Goal: Information Seeking & Learning: Learn about a topic

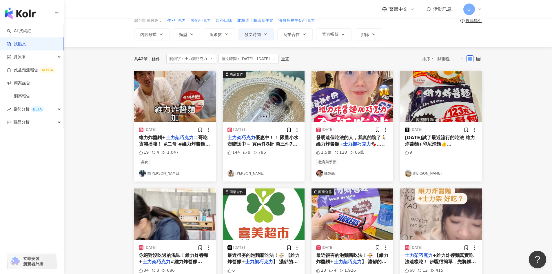
click at [363, 99] on img "button" at bounding box center [353, 97] width 82 height 52
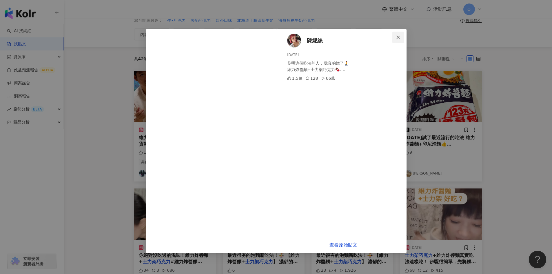
click at [399, 35] on icon "close" at bounding box center [398, 37] width 5 height 5
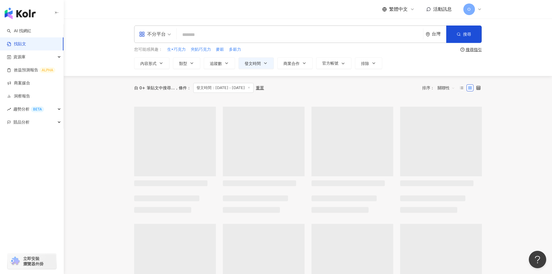
click at [479, 8] on icon at bounding box center [479, 9] width 5 height 5
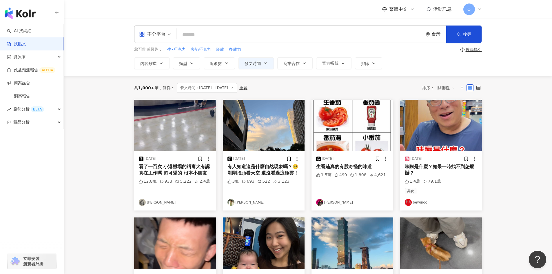
click at [310, 88] on div "共 1,000+ 筆 條件 ： 發文時間：2025/4/1 - 2025/6/30 重置 排序： 關聯性" at bounding box center [308, 88] width 348 height 10
click at [263, 63] on icon "button" at bounding box center [265, 63] width 5 height 5
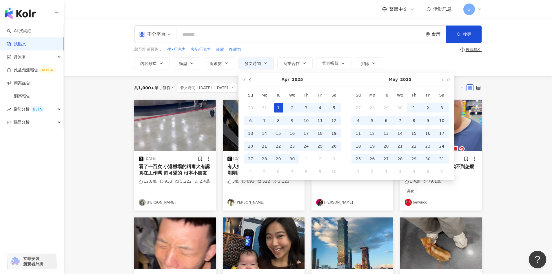
click at [249, 79] on button "button" at bounding box center [250, 79] width 6 height 13
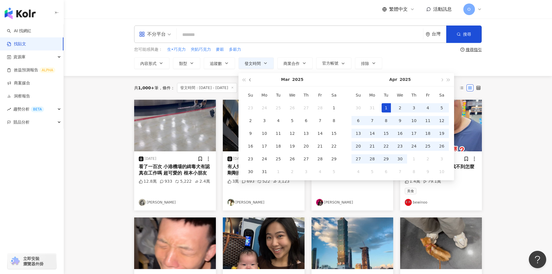
click at [249, 79] on button "button" at bounding box center [250, 79] width 6 height 13
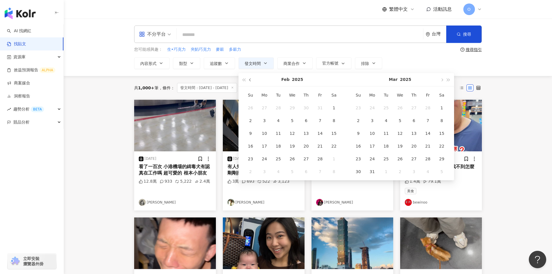
click at [249, 79] on button "button" at bounding box center [250, 79] width 6 height 13
type input "**********"
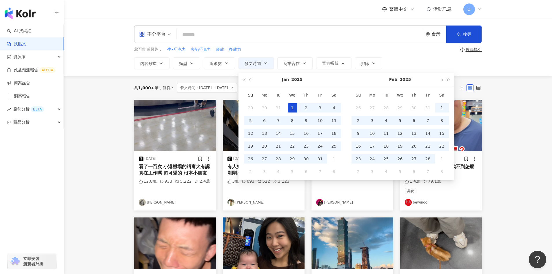
click at [293, 109] on div "1" at bounding box center [292, 107] width 9 height 9
click at [249, 79] on button "button" at bounding box center [250, 79] width 6 height 13
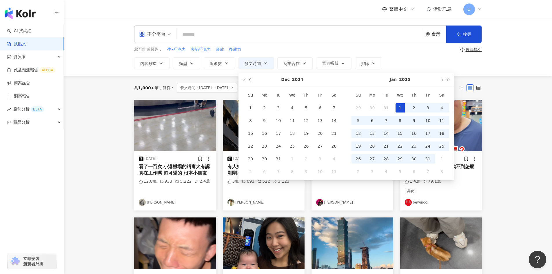
click at [249, 79] on button "button" at bounding box center [250, 79] width 6 height 13
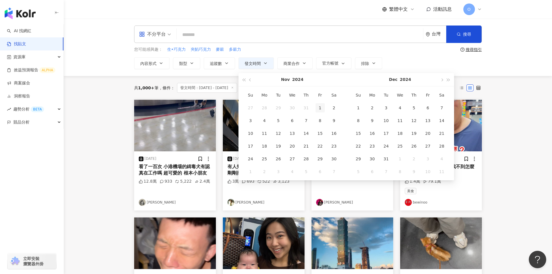
type input "**********"
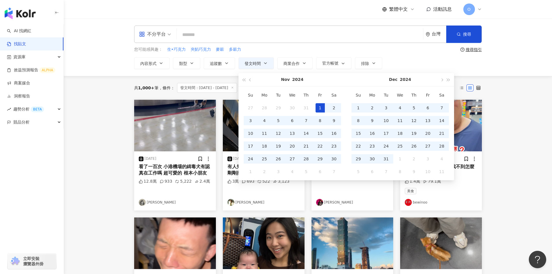
click at [318, 107] on div "1" at bounding box center [320, 107] width 9 height 9
type input "**********"
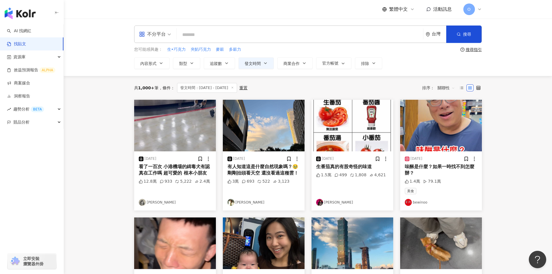
type input "**********"
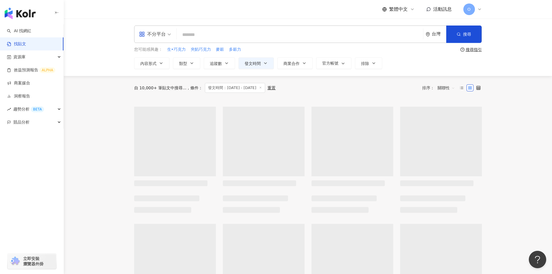
type input "**********"
click at [249, 88] on span "發文時間：2024/11/1 - 2025/1/1" at bounding box center [235, 88] width 60 height 10
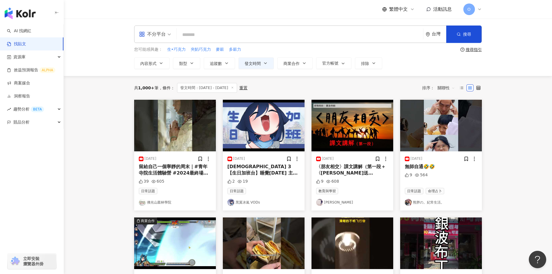
click at [225, 88] on span "發文時間：2024/11/1 - 2025/1/1" at bounding box center [207, 88] width 60 height 10
click at [252, 63] on span "發文時間" at bounding box center [253, 63] width 16 height 5
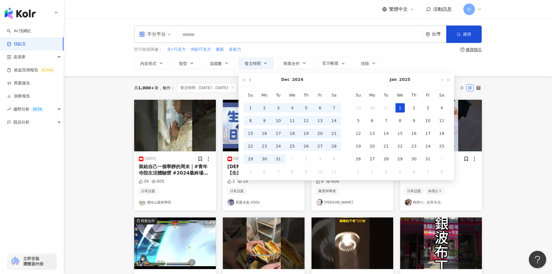
click at [249, 81] on button "button" at bounding box center [250, 79] width 6 height 13
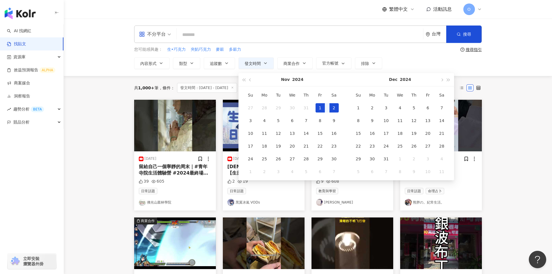
type input "**********"
click at [321, 106] on div "1" at bounding box center [320, 107] width 9 height 9
click at [443, 80] on span "button" at bounding box center [441, 80] width 3 height 3
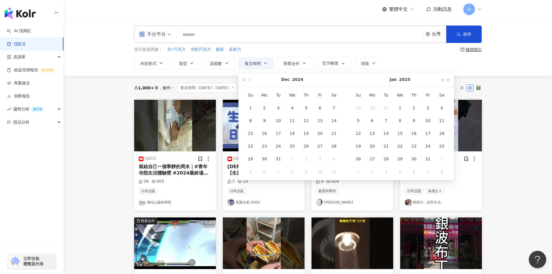
click at [443, 80] on span "button" at bounding box center [441, 80] width 3 height 3
click at [442, 79] on span "button" at bounding box center [441, 80] width 3 height 3
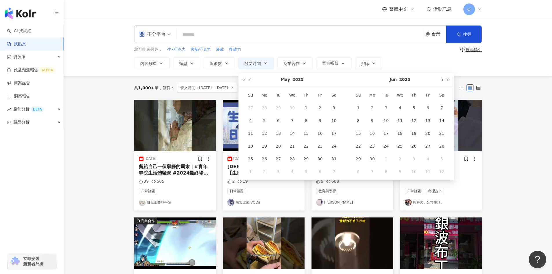
click at [442, 79] on span "button" at bounding box center [441, 80] width 3 height 3
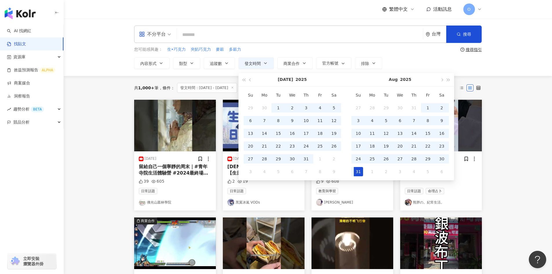
click at [359, 173] on div "31" at bounding box center [358, 171] width 9 height 9
type input "**********"
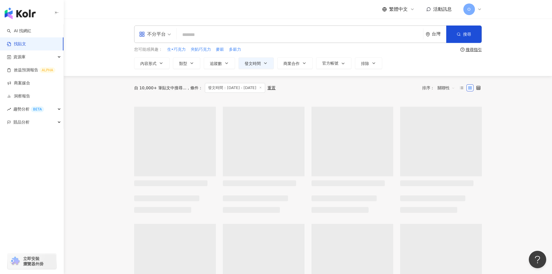
type input "**********"
click at [208, 34] on input "search" at bounding box center [300, 34] width 242 height 12
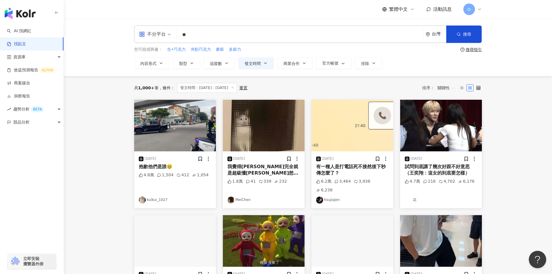
type input "*"
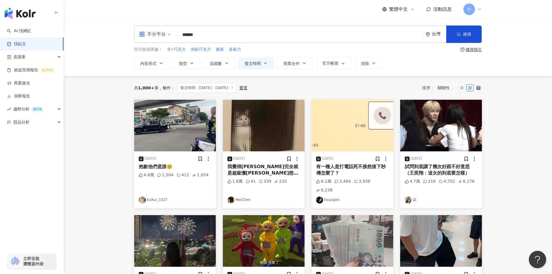
type input "******"
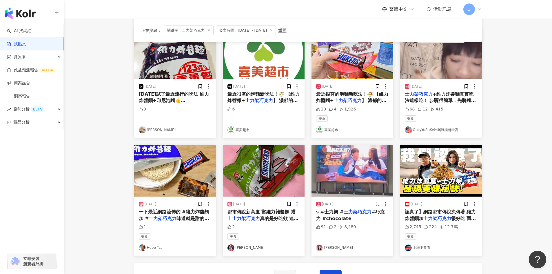
scroll to position [203, 0]
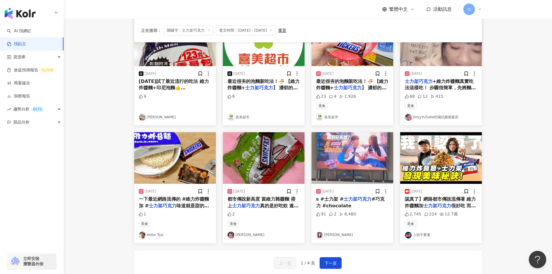
click at [443, 150] on img "button" at bounding box center [441, 158] width 82 height 52
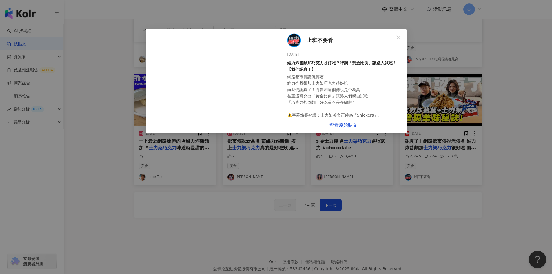
scroll to position [0, 0]
click at [400, 38] on icon "close" at bounding box center [398, 37] width 5 height 5
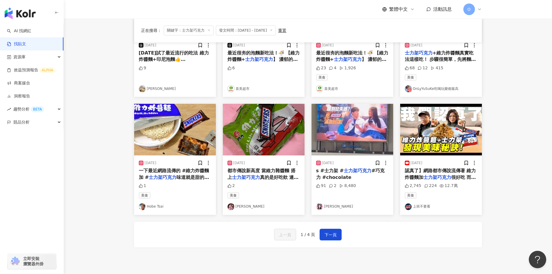
scroll to position [283, 0]
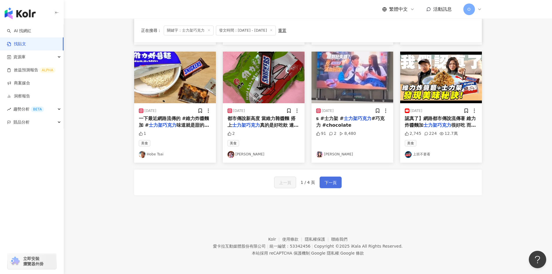
click at [335, 184] on span "下一頁" at bounding box center [331, 182] width 12 height 7
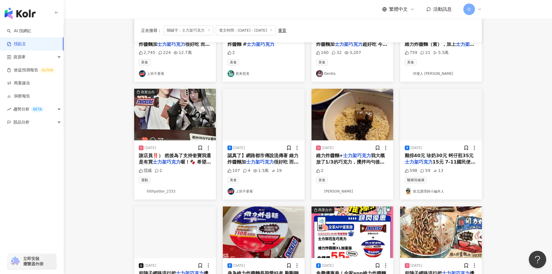
scroll to position [254, 0]
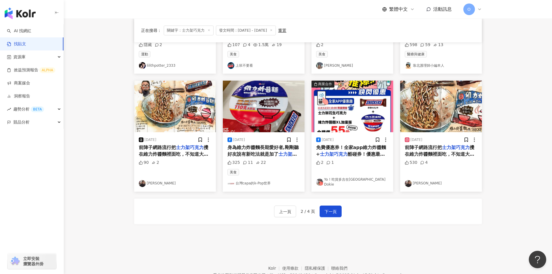
click at [182, 148] on mark "士力架巧克力" at bounding box center [190, 148] width 28 height 6
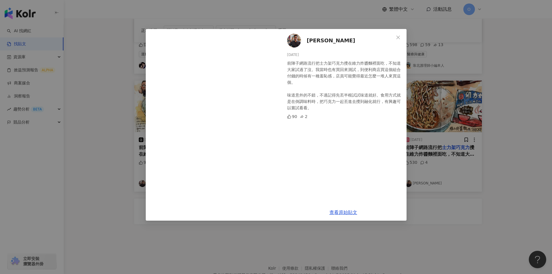
click at [393, 34] on button "Close" at bounding box center [398, 38] width 12 height 12
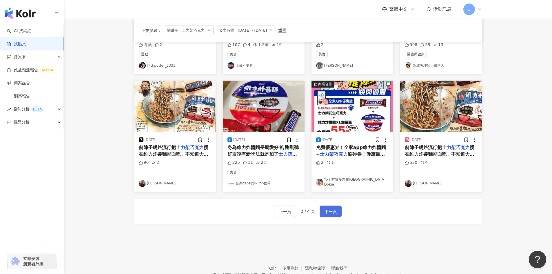
click at [325, 214] on span "下一頁" at bounding box center [331, 211] width 12 height 7
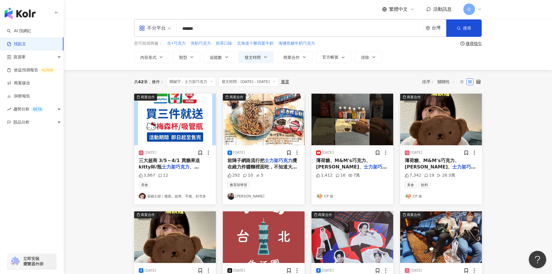
scroll to position [0, 0]
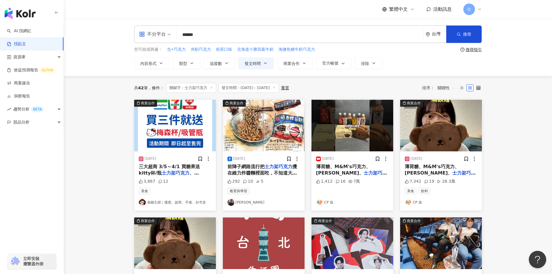
drag, startPoint x: 219, startPoint y: 34, endPoint x: 176, endPoint y: 30, distance: 43.1
click at [176, 30] on div "不分平台 士力架巧克力 ****** 台灣 搜尋" at bounding box center [308, 34] width 348 height 17
type input "****"
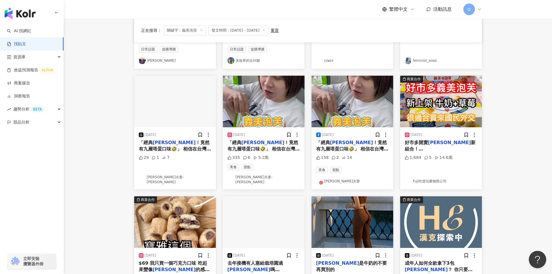
scroll to position [145, 0]
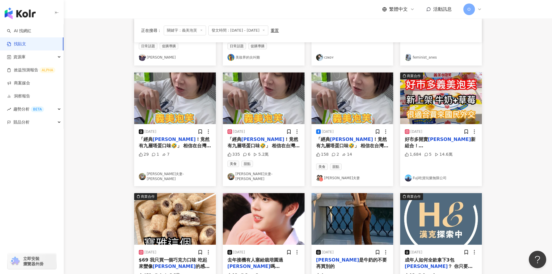
click at [461, 141] on span "新組合！韓國藝人超愛吃的" at bounding box center [440, 148] width 71 height 25
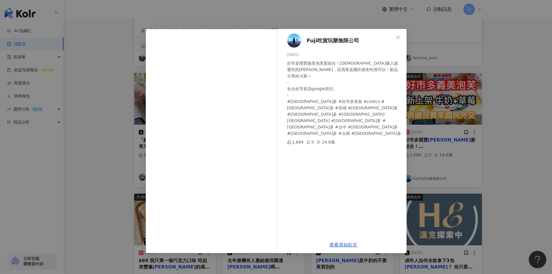
scroll to position [116, 0]
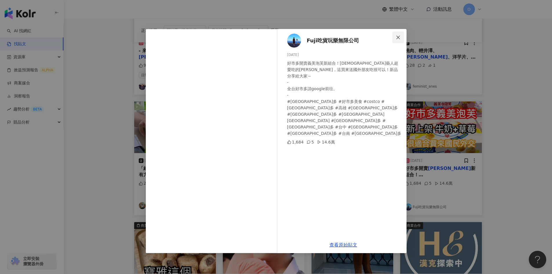
click at [399, 34] on button "Close" at bounding box center [398, 38] width 12 height 12
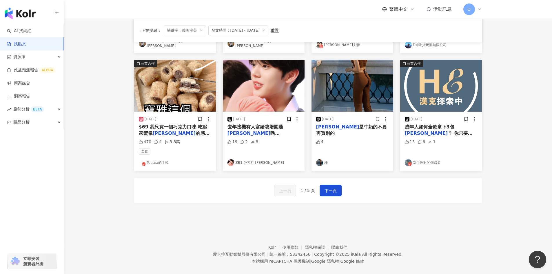
scroll to position [283, 0]
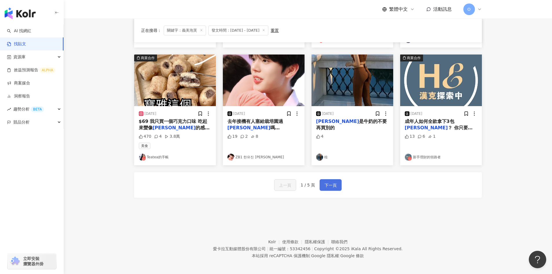
click at [331, 182] on span "下一頁" at bounding box center [331, 185] width 12 height 7
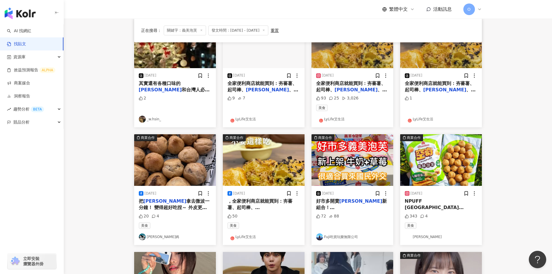
scroll to position [25, 0]
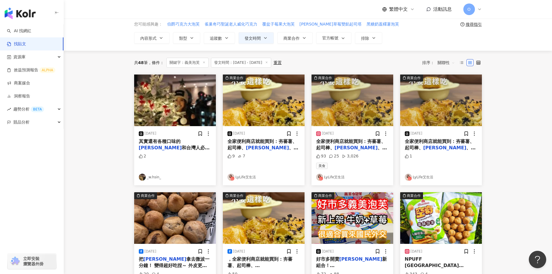
click at [279, 101] on img "button" at bounding box center [264, 100] width 82 height 52
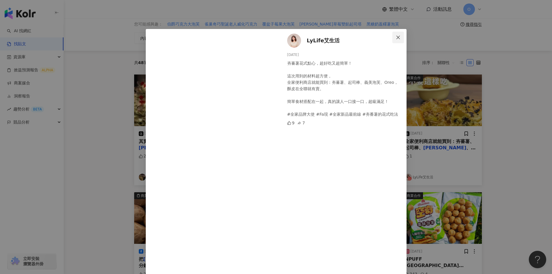
click at [393, 37] on span "Close" at bounding box center [398, 37] width 12 height 5
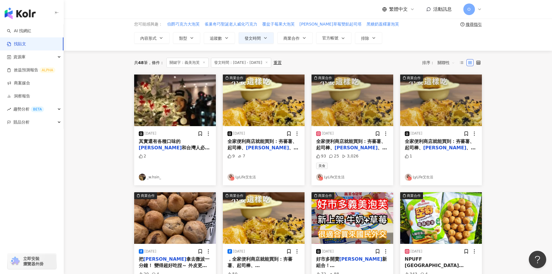
click at [265, 96] on img "button" at bounding box center [264, 100] width 82 height 52
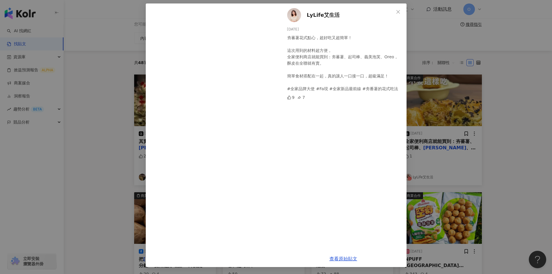
scroll to position [0, 0]
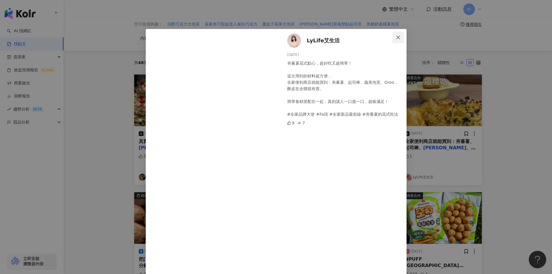
click at [393, 37] on span "Close" at bounding box center [398, 37] width 12 height 5
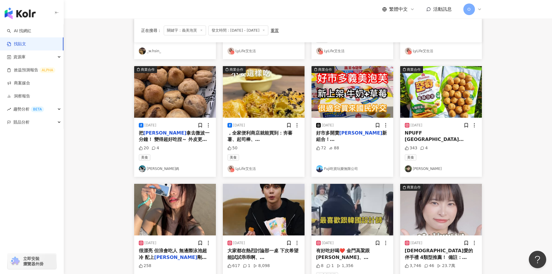
scroll to position [141, 0]
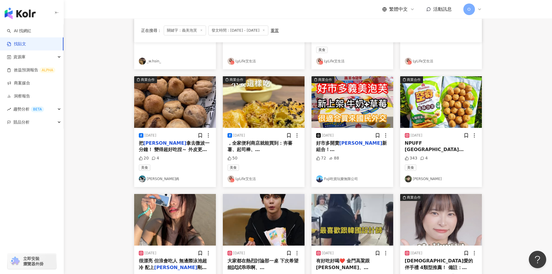
click at [192, 110] on img "button" at bounding box center [175, 102] width 82 height 52
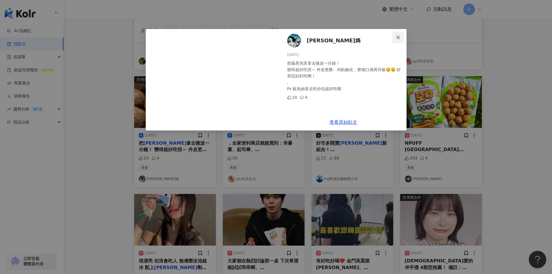
click at [400, 36] on icon "close" at bounding box center [398, 37] width 5 height 5
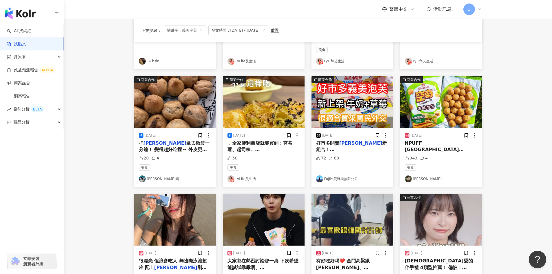
click at [267, 108] on img "button" at bounding box center [264, 102] width 82 height 52
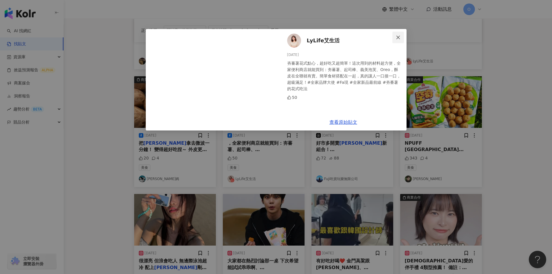
click at [399, 37] on icon "close" at bounding box center [398, 37] width 5 height 5
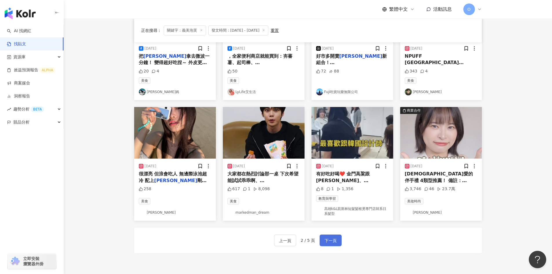
scroll to position [286, 0]
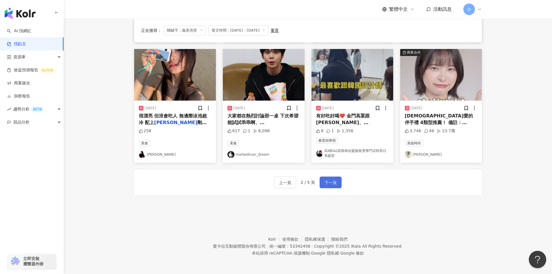
click at [332, 183] on span "下一頁" at bounding box center [331, 182] width 12 height 7
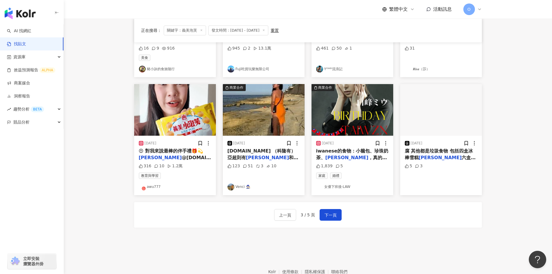
scroll to position [261, 0]
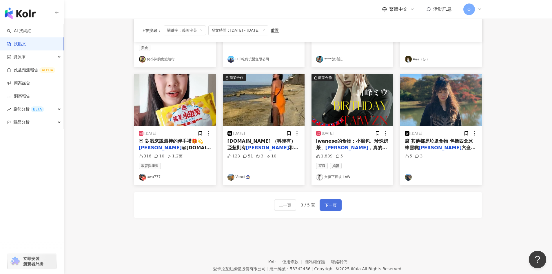
click at [327, 202] on span "下一頁" at bounding box center [331, 205] width 12 height 7
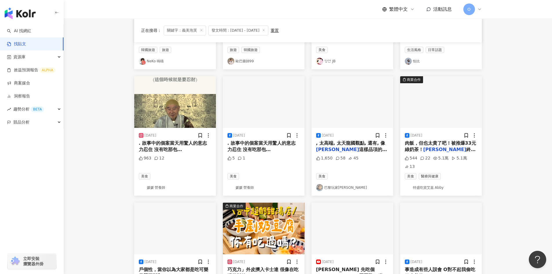
scroll to position [0, 0]
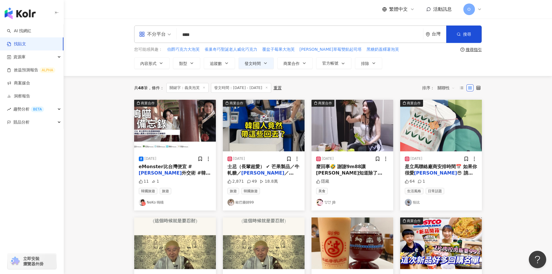
click at [104, 155] on main "**********" at bounding box center [308, 262] width 488 height 486
click at [103, 160] on main "**********" at bounding box center [308, 262] width 488 height 486
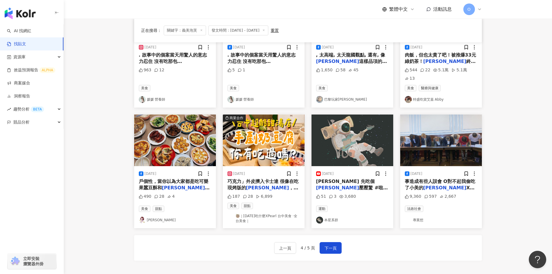
scroll to position [286, 0]
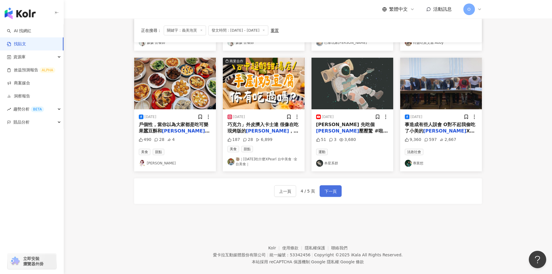
click at [336, 185] on button "下一頁" at bounding box center [331, 191] width 22 height 12
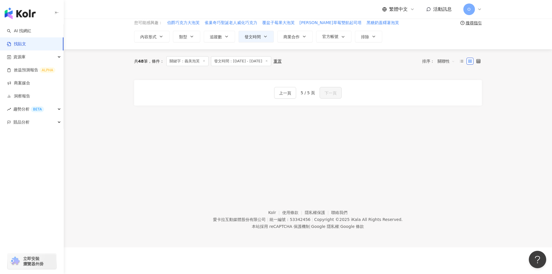
scroll to position [0, 0]
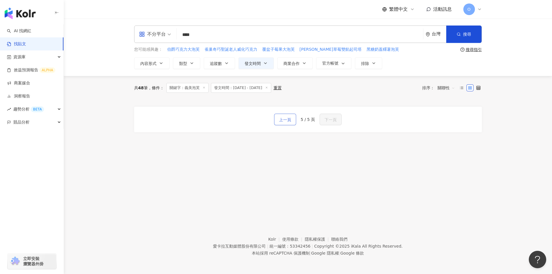
click at [279, 119] on button "上一頁" at bounding box center [285, 120] width 22 height 12
click at [289, 121] on span "上一頁" at bounding box center [285, 119] width 12 height 7
